Goal: Information Seeking & Learning: Learn about a topic

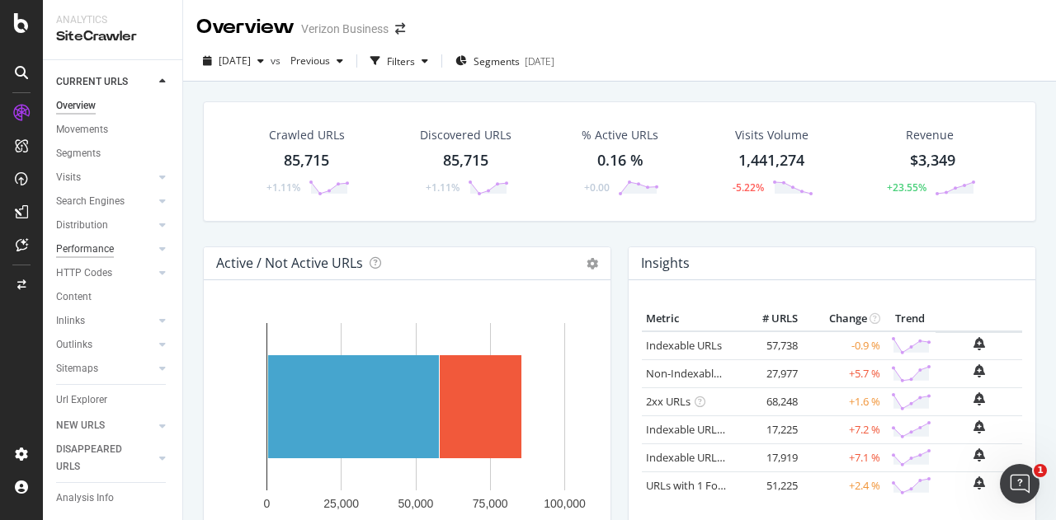
click at [97, 248] on div "Performance" at bounding box center [85, 249] width 58 height 17
click at [154, 245] on div at bounding box center [162, 249] width 16 height 16
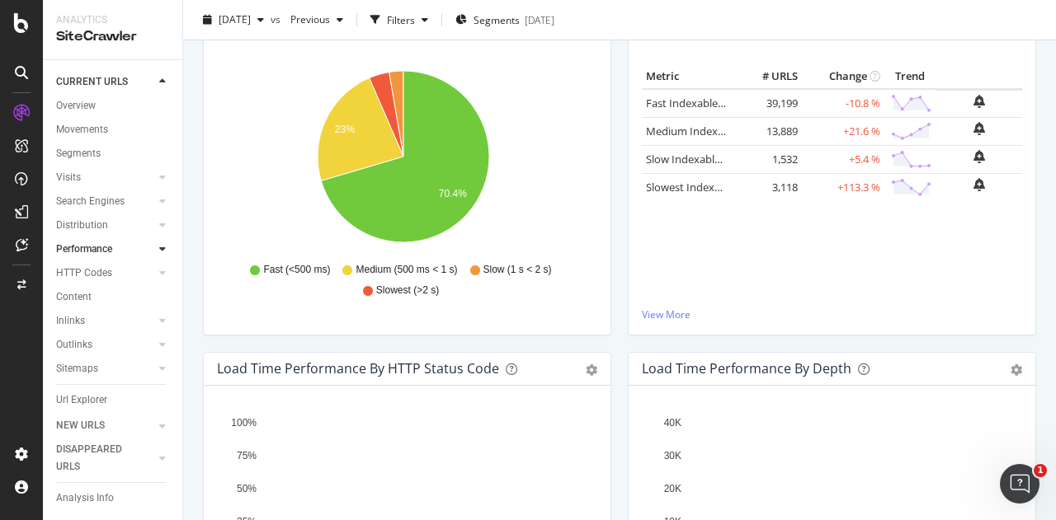
scroll to position [271, 0]
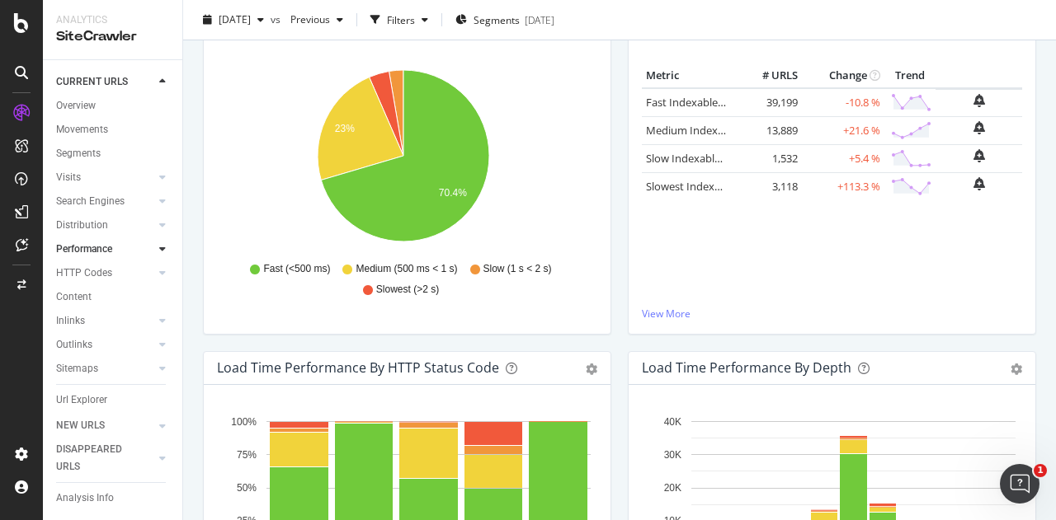
click at [159, 253] on icon at bounding box center [162, 249] width 7 height 10
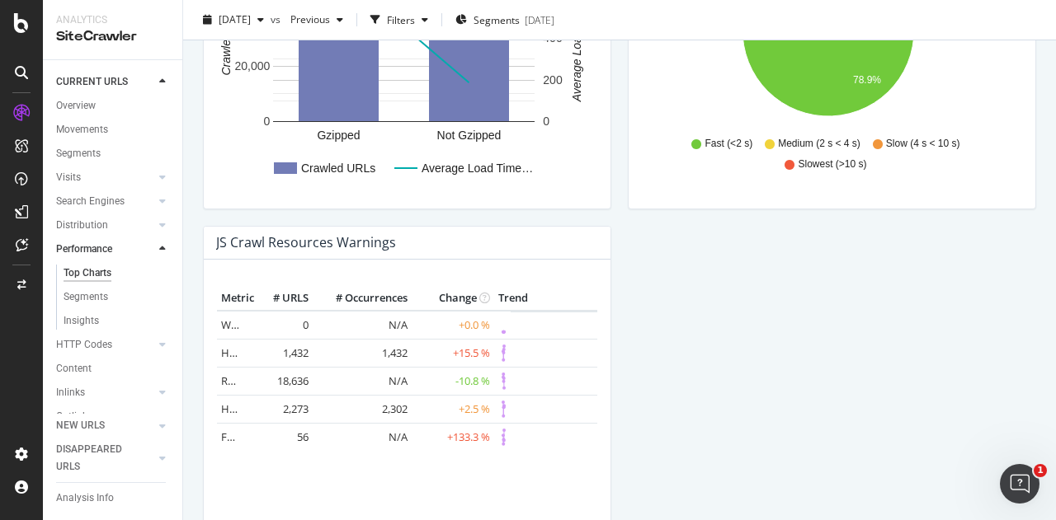
scroll to position [1439, 0]
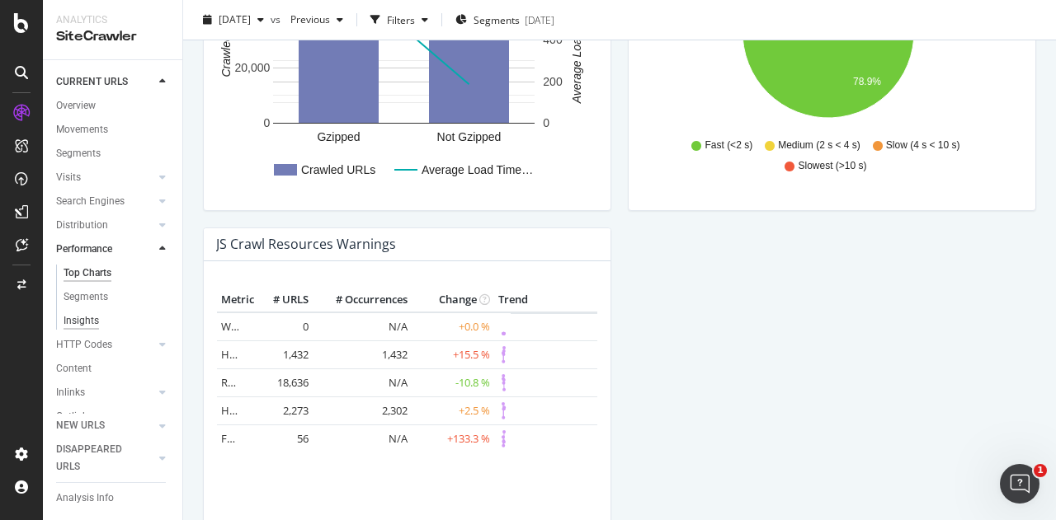
click at [92, 322] on div "Insights" at bounding box center [81, 321] width 35 height 17
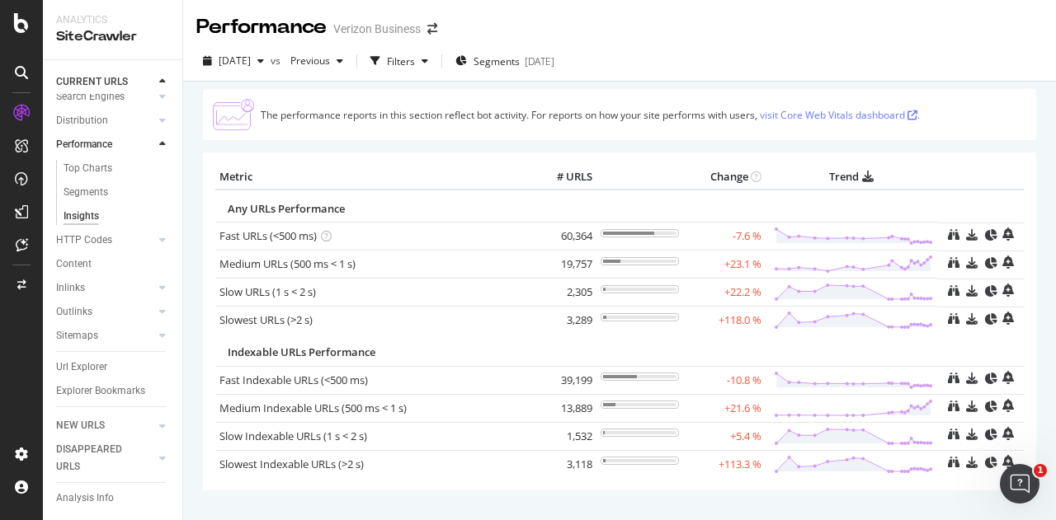
scroll to position [115, 0]
click at [68, 256] on div "Content" at bounding box center [73, 264] width 35 height 17
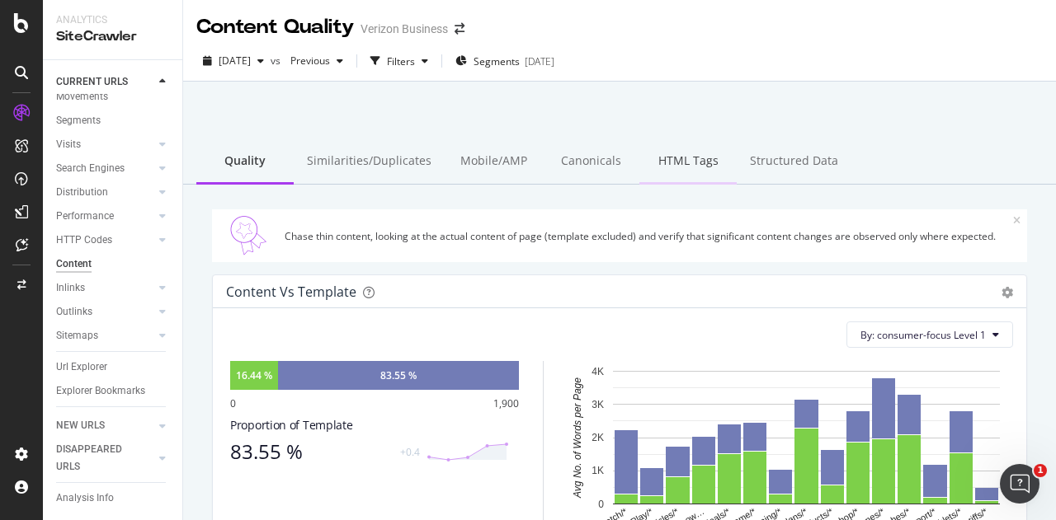
click at [683, 160] on div "HTML Tags" at bounding box center [687, 161] width 97 height 45
click at [580, 167] on div "Canonicals" at bounding box center [590, 161] width 97 height 45
click at [384, 158] on div "Similarities/Duplicates" at bounding box center [369, 161] width 151 height 45
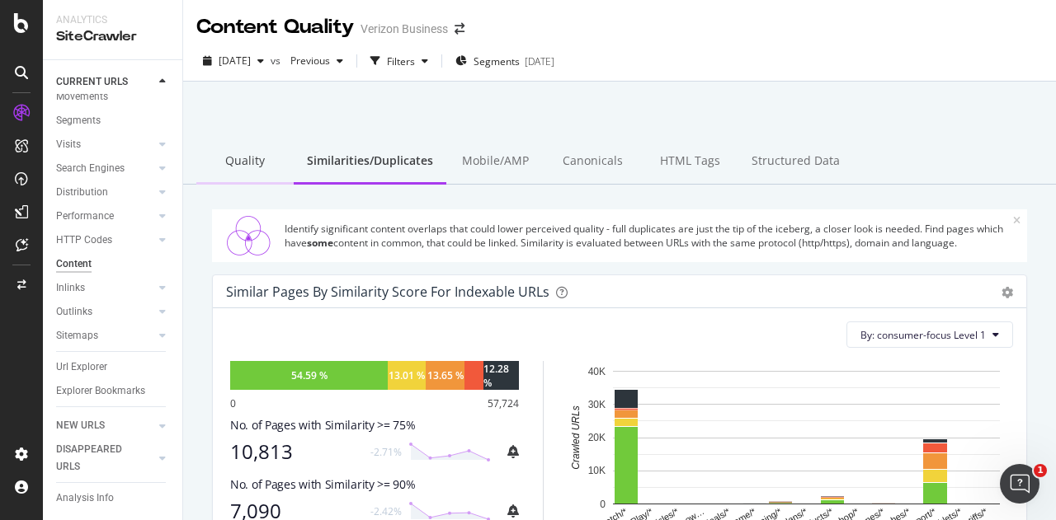
click at [265, 158] on div "Quality" at bounding box center [244, 161] width 97 height 45
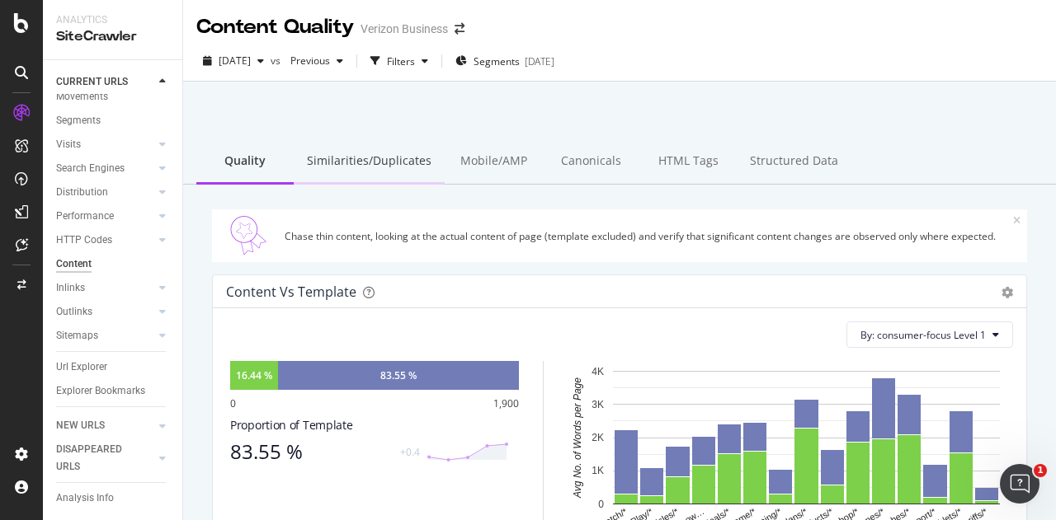
click at [370, 156] on div "Similarities/Duplicates" at bounding box center [369, 161] width 151 height 45
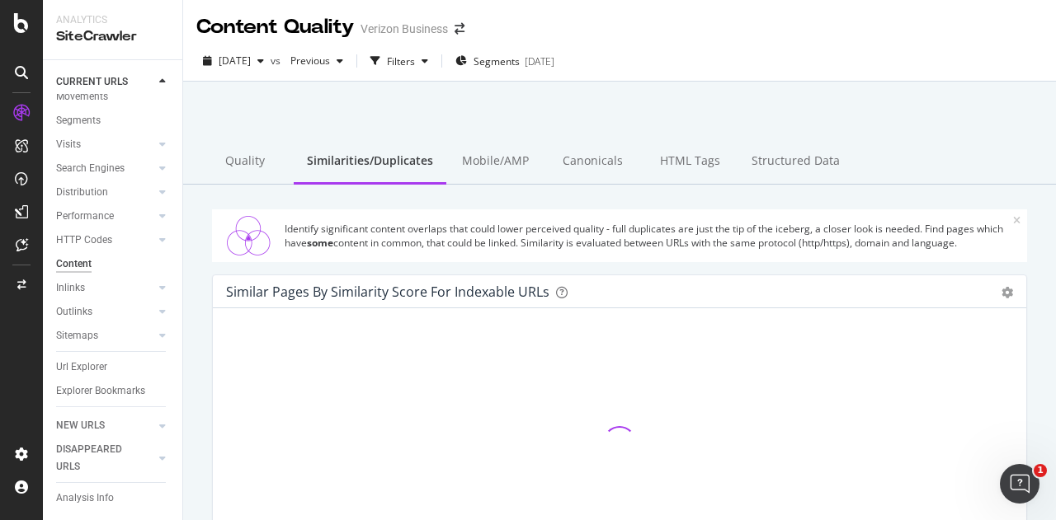
click at [250, 174] on div "Quality" at bounding box center [244, 161] width 97 height 45
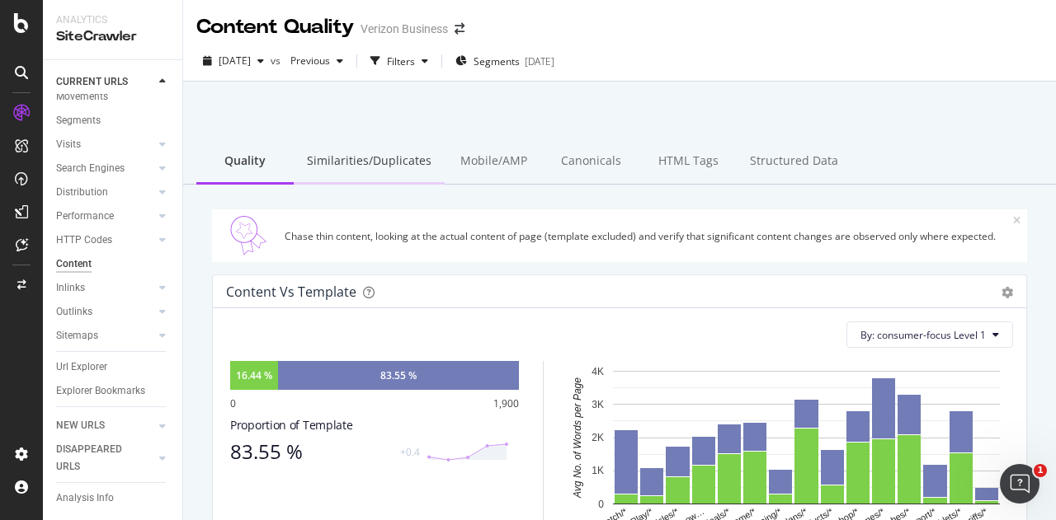
click at [363, 166] on div "Similarities/Duplicates" at bounding box center [369, 161] width 151 height 45
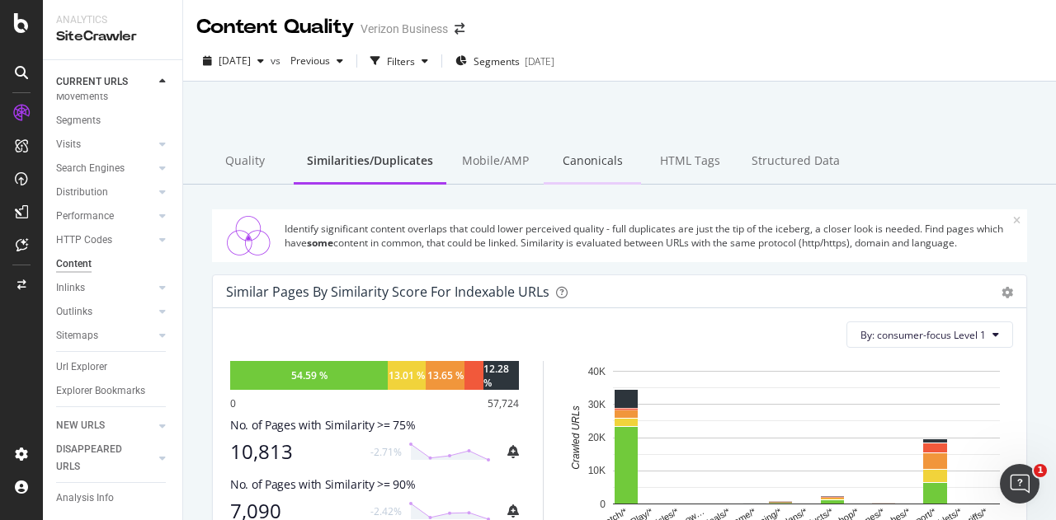
click at [587, 162] on div "Canonicals" at bounding box center [592, 161] width 97 height 45
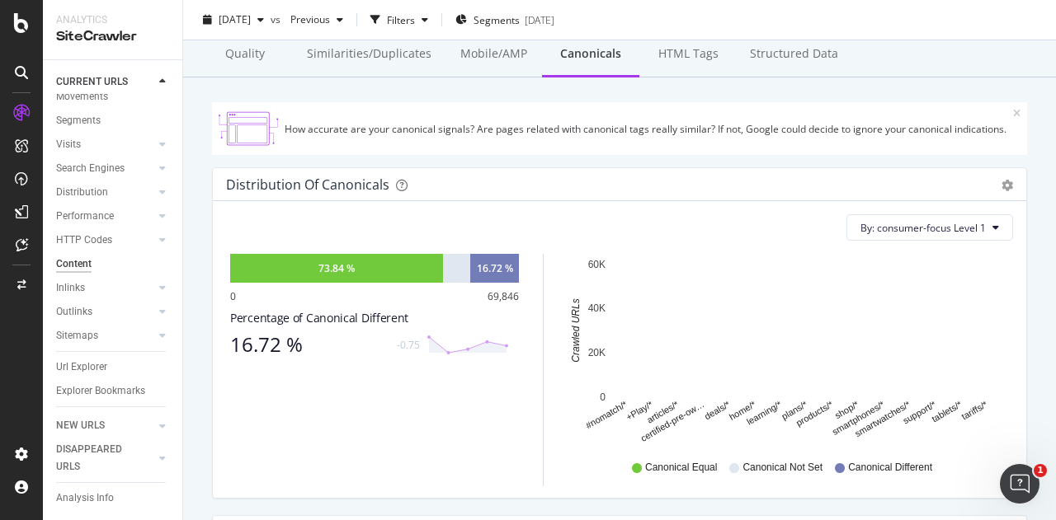
scroll to position [106, 0]
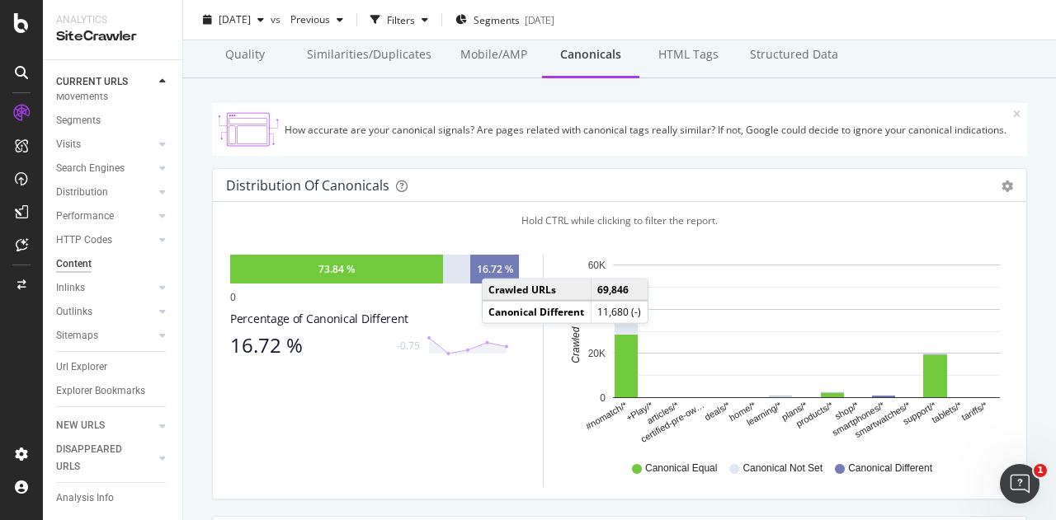
click at [498, 262] on div "16.72 %" at bounding box center [495, 269] width 36 height 14
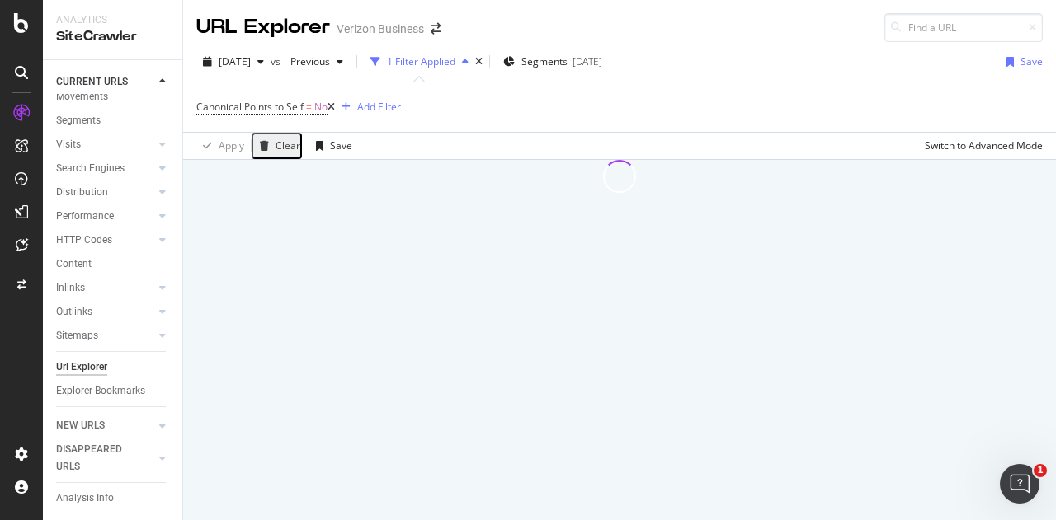
drag, startPoint x: 498, startPoint y: 261, endPoint x: 443, endPoint y: 115, distance: 156.9
click at [443, 115] on div "Canonical Points to Self = No Add Filter" at bounding box center [619, 106] width 846 height 49
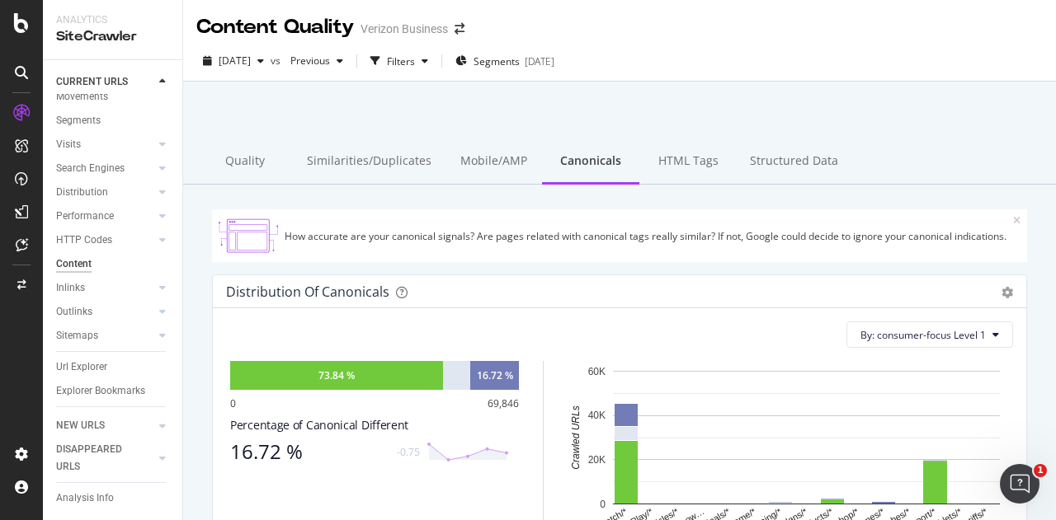
click at [82, 256] on div "Content" at bounding box center [73, 264] width 35 height 17
click at [665, 170] on div "HTML Tags" at bounding box center [687, 161] width 97 height 45
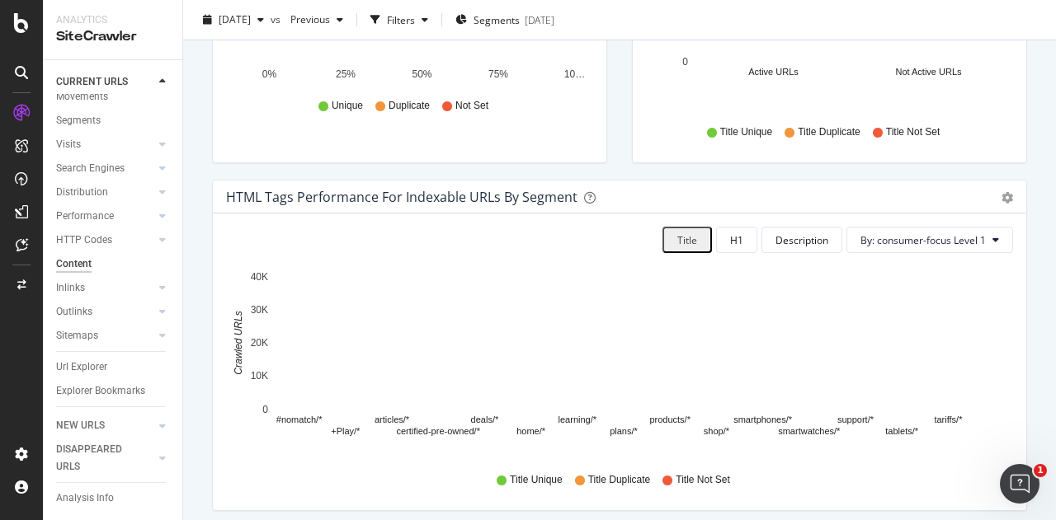
scroll to position [474, 0]
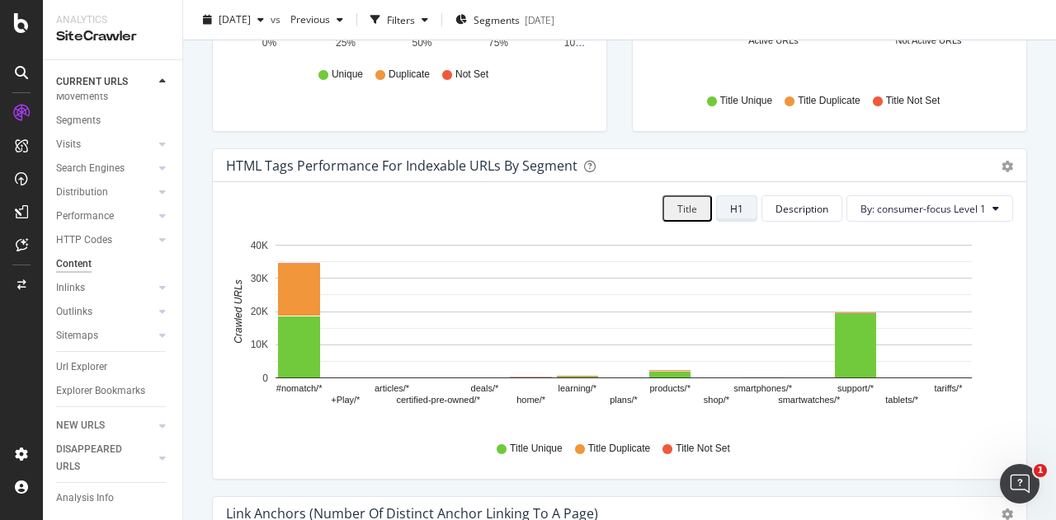
click at [719, 200] on button "H1" at bounding box center [736, 208] width 41 height 26
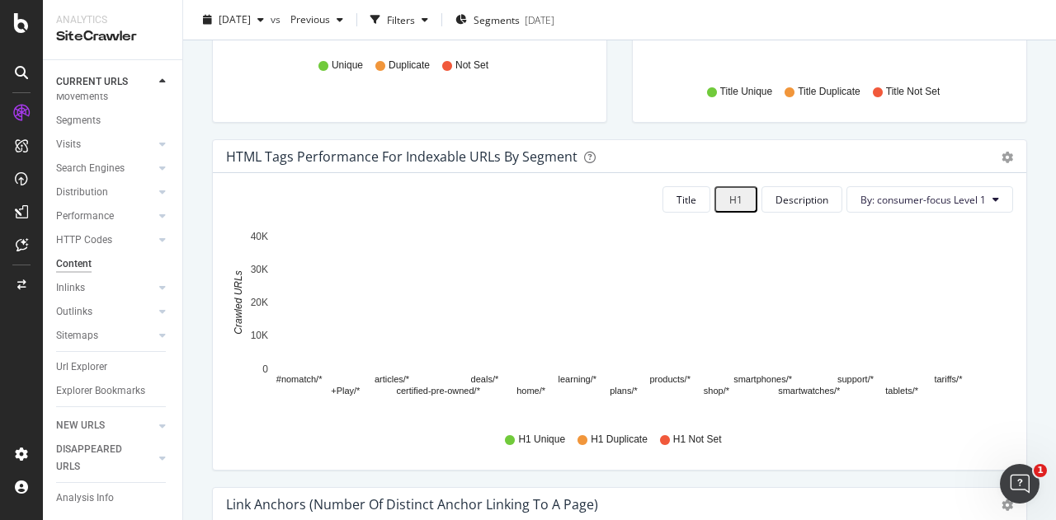
scroll to position [0, 0]
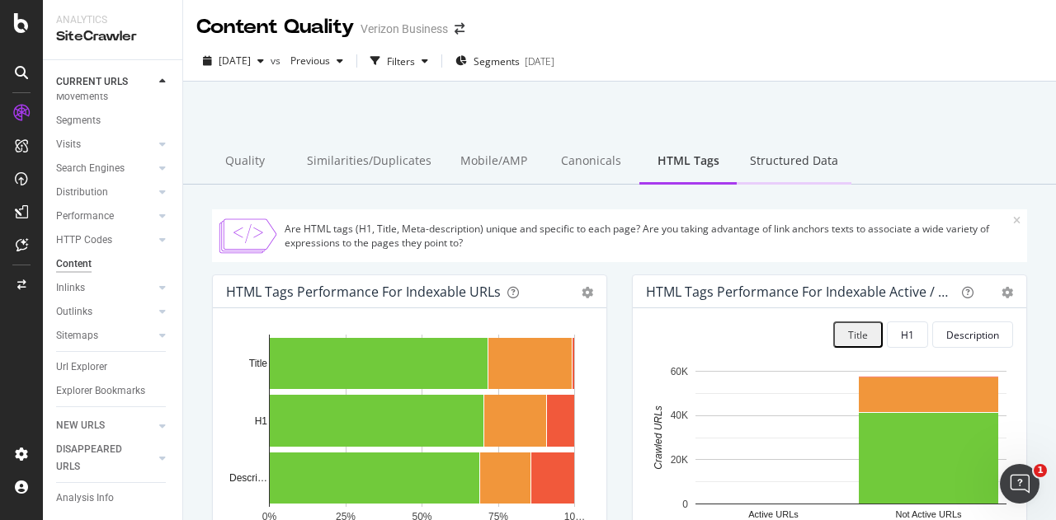
click at [762, 148] on div "Structured Data" at bounding box center [794, 161] width 115 height 45
click at [767, 167] on div "Structured Data" at bounding box center [794, 161] width 115 height 45
click at [762, 166] on div "Structured Data" at bounding box center [794, 161] width 115 height 45
click at [793, 164] on div "Structured Data" at bounding box center [794, 161] width 115 height 45
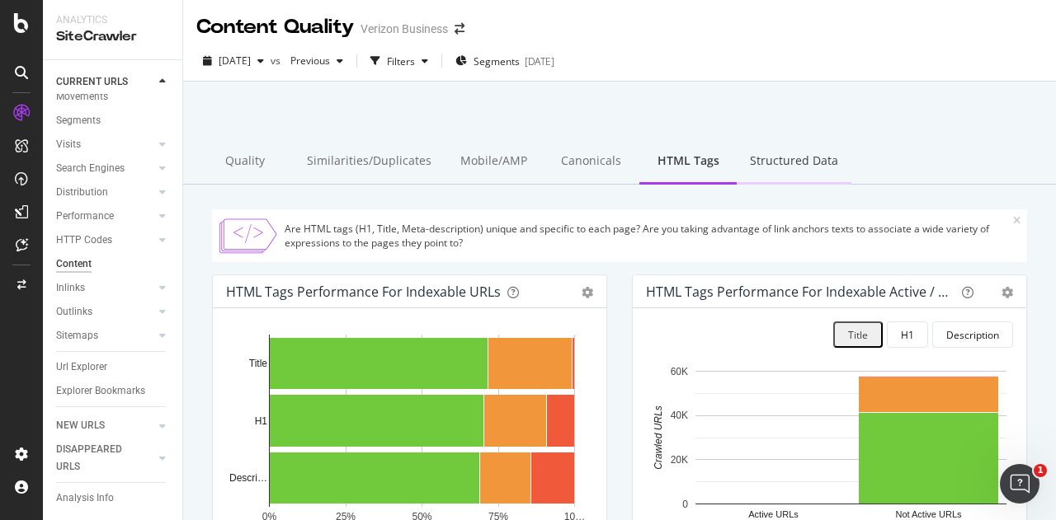
click at [793, 164] on div "Structured Data" at bounding box center [794, 161] width 115 height 45
click at [568, 154] on div "Canonicals" at bounding box center [590, 161] width 97 height 45
click at [777, 171] on div "Structured Data" at bounding box center [794, 161] width 115 height 45
click at [777, 159] on div "Structured Data" at bounding box center [794, 161] width 115 height 45
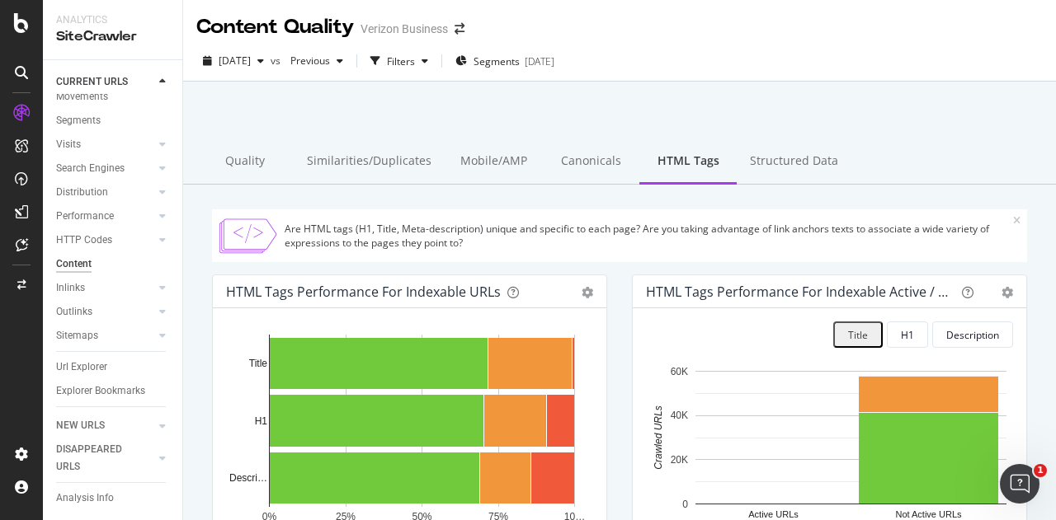
click at [777, 159] on div "Structured Data" at bounding box center [794, 161] width 115 height 45
click at [788, 149] on div "Structured Data" at bounding box center [794, 161] width 115 height 45
click at [788, 156] on div "Structured Data" at bounding box center [794, 161] width 115 height 45
click at [600, 158] on div "Canonicals" at bounding box center [590, 161] width 97 height 45
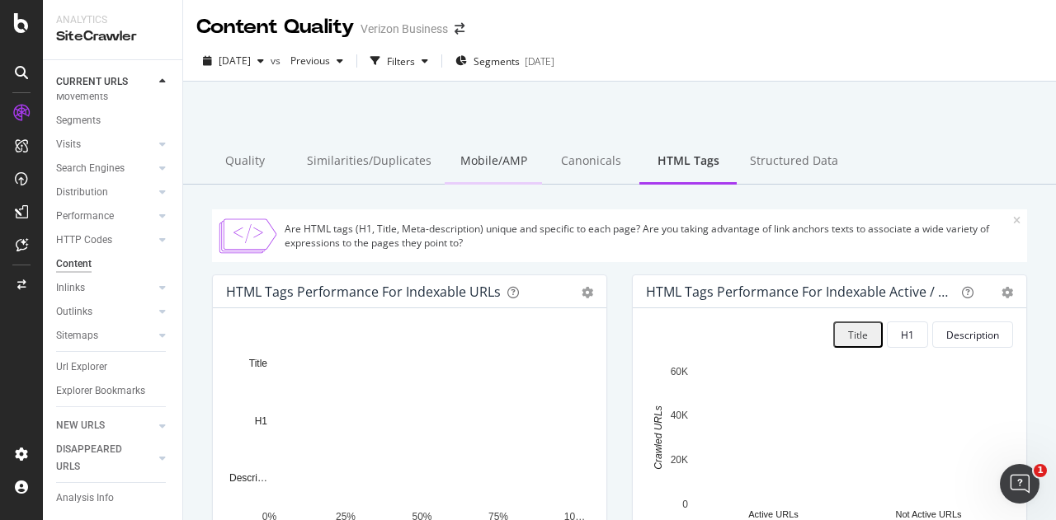
click at [769, 176] on div "Structured Data" at bounding box center [794, 161] width 115 height 45
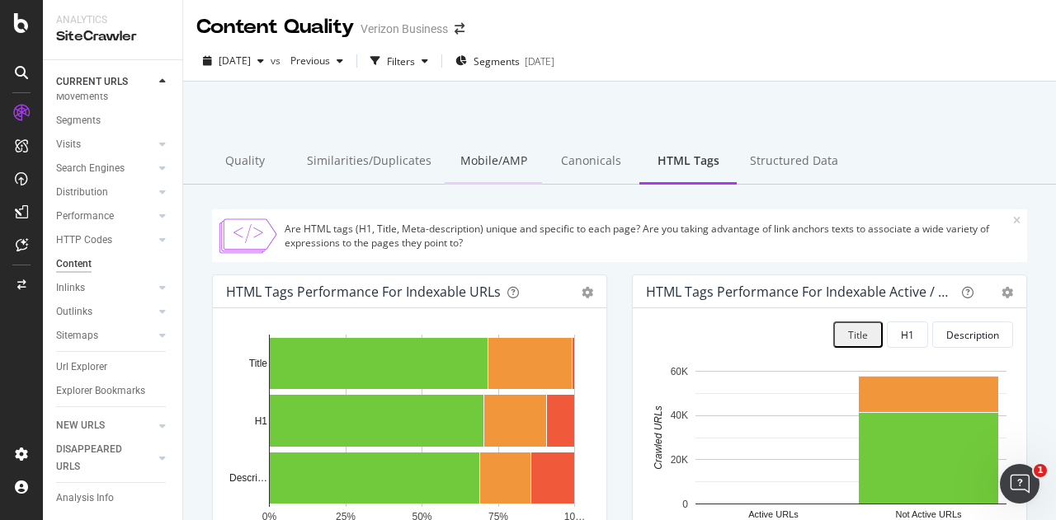
click at [775, 160] on div "Structured Data" at bounding box center [794, 161] width 115 height 45
click at [794, 158] on div "Structured Data" at bounding box center [794, 161] width 115 height 45
click at [487, 147] on div "Mobile/AMP" at bounding box center [493, 161] width 97 height 45
click at [492, 157] on div "Mobile/AMP" at bounding box center [493, 161] width 97 height 45
click at [494, 158] on div "Mobile/AMP" at bounding box center [493, 161] width 97 height 45
